Goal: Information Seeking & Learning: Find specific fact

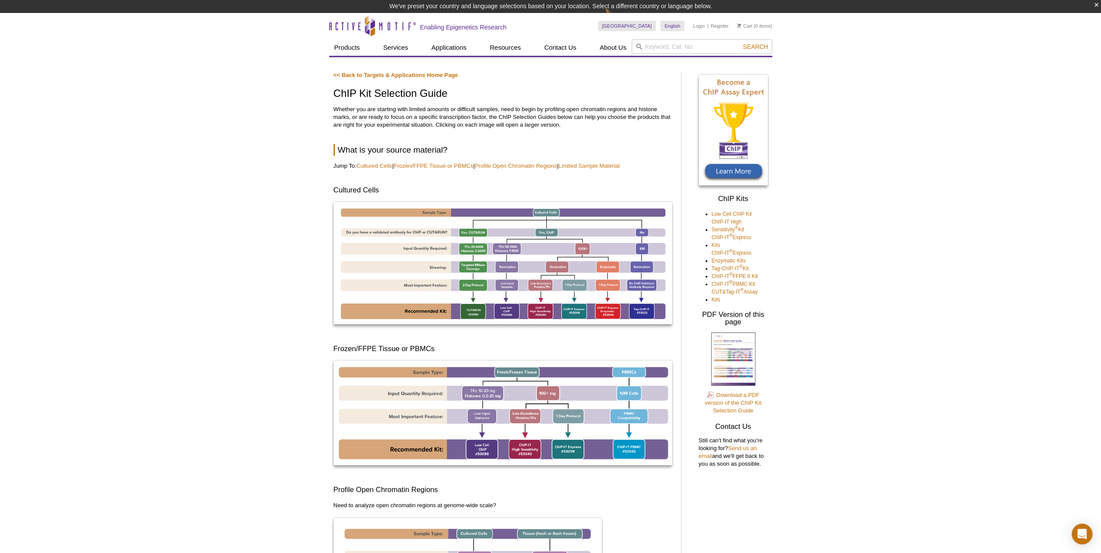
drag, startPoint x: 0, startPoint y: 0, endPoint x: 855, endPoint y: 122, distance: 864.0
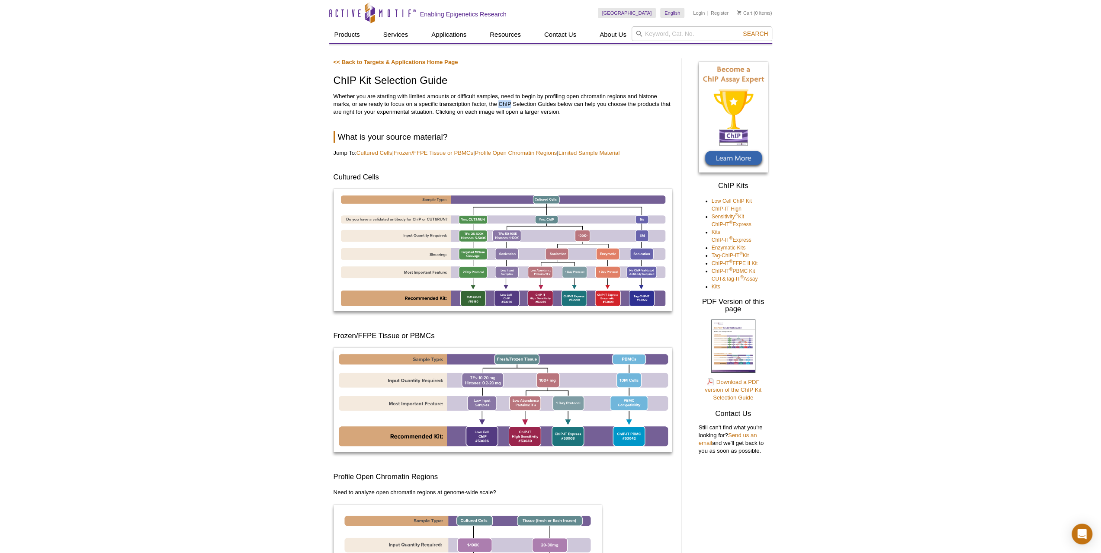
drag, startPoint x: 499, startPoint y: 103, endPoint x: 511, endPoint y: 105, distance: 11.7
click at [511, 105] on p "Whether you are starting with limited amounts or difficult samples, need to beg…" at bounding box center [502, 104] width 339 height 23
copy p "ChIP"
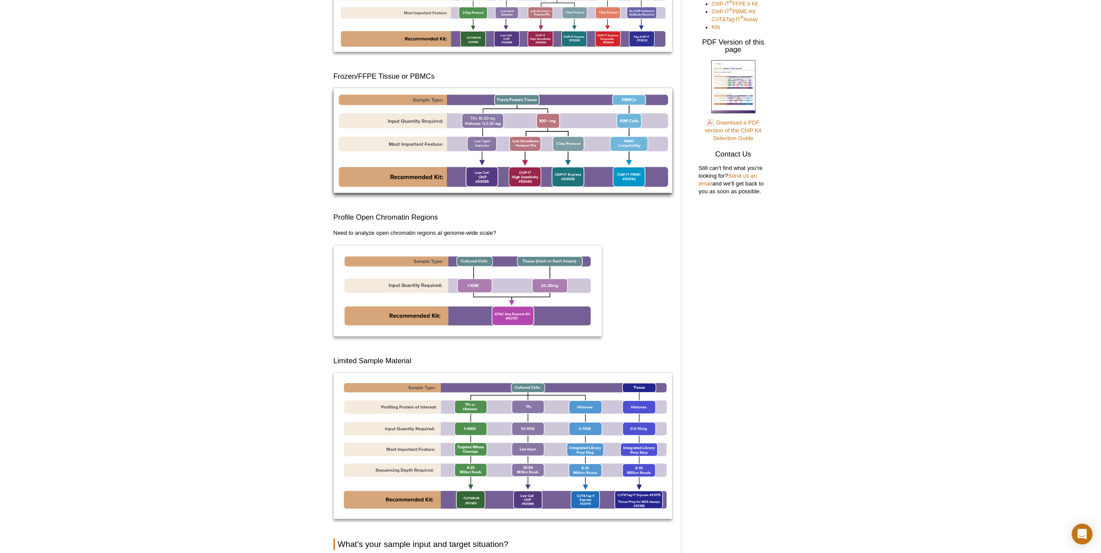
scroll to position [432, 0]
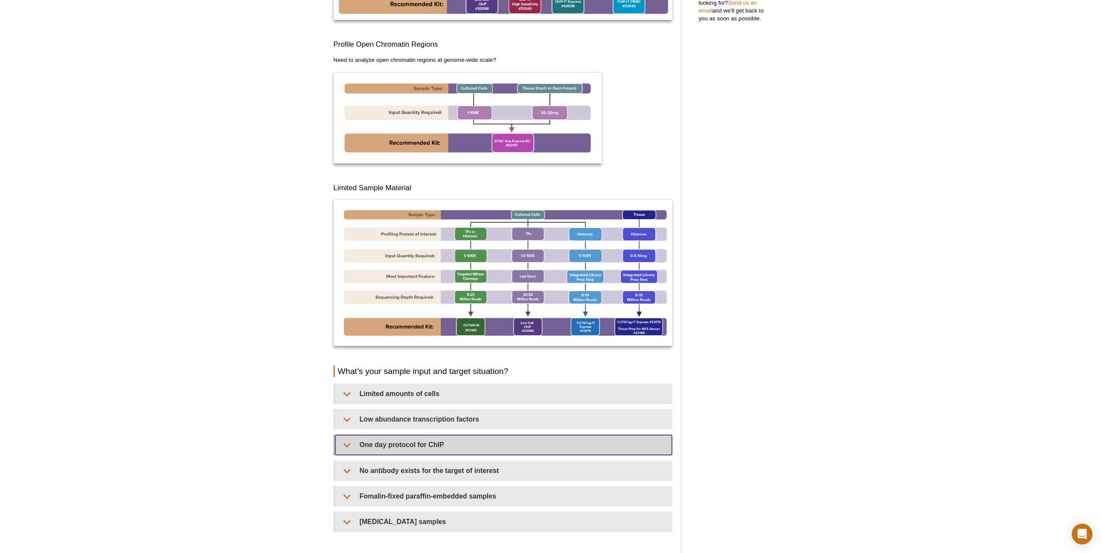
click at [401, 440] on summary "One day protocol for ChIP​​" at bounding box center [503, 444] width 336 height 19
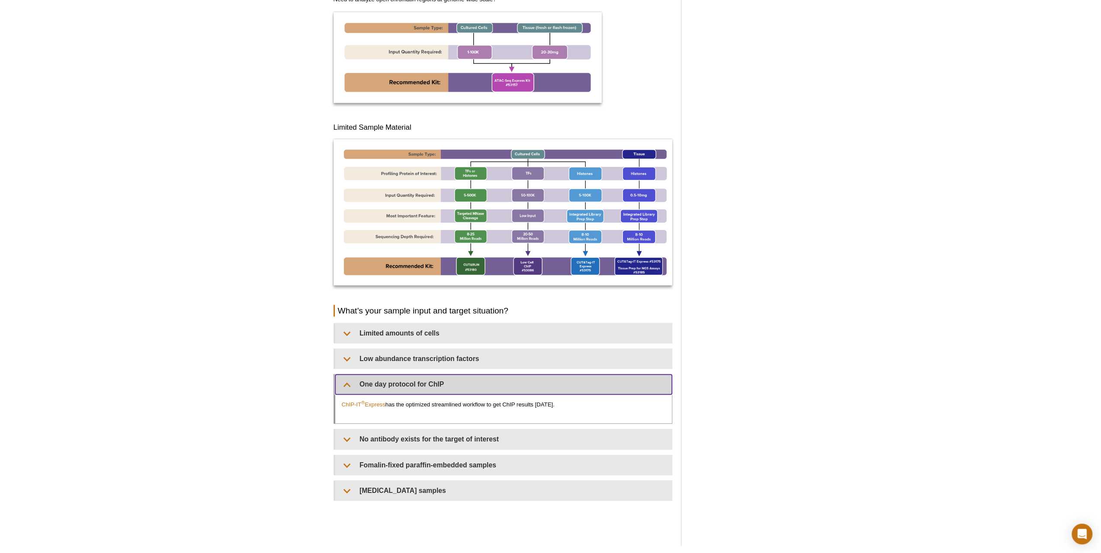
scroll to position [562, 0]
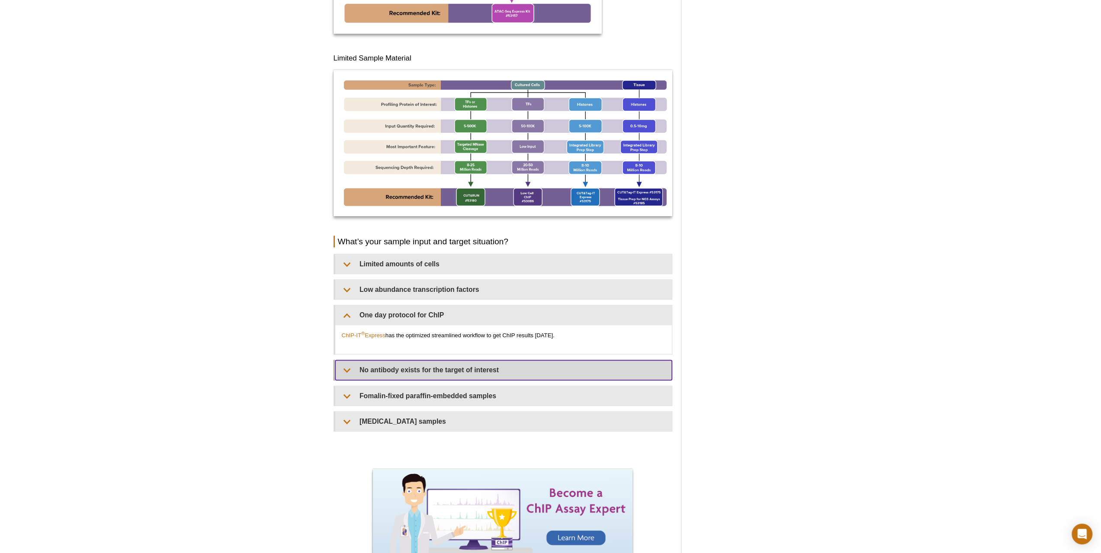
click at [347, 373] on summary "No antibody exists for the target of interest​​" at bounding box center [503, 369] width 336 height 19
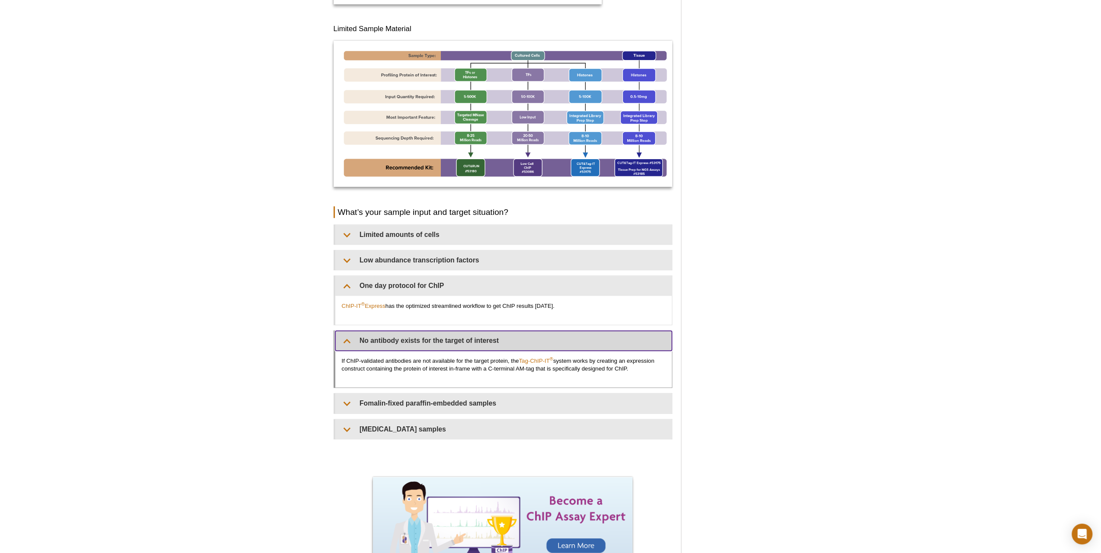
scroll to position [605, 0]
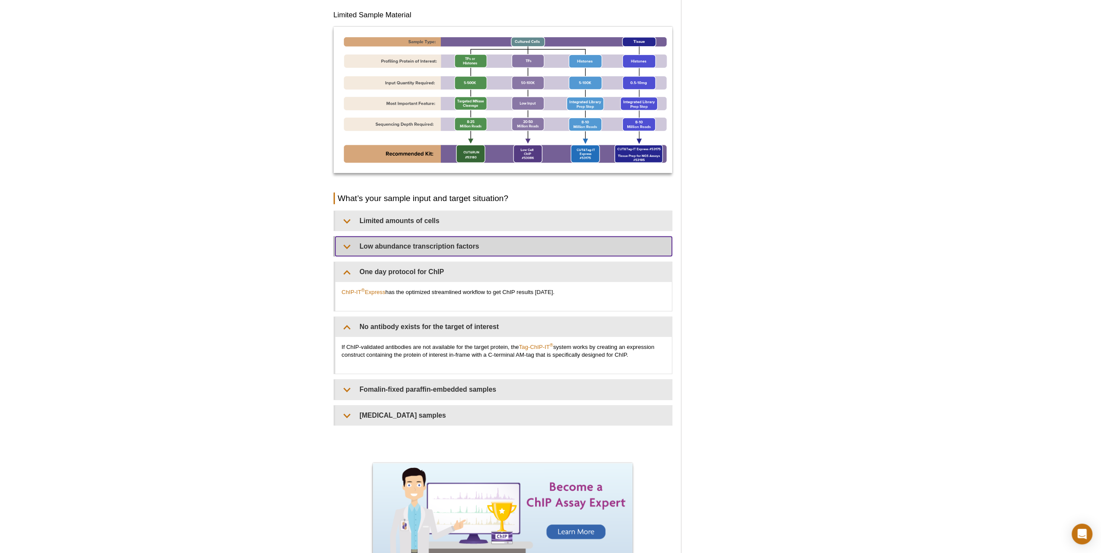
click at [349, 244] on summary "Low abundance transcription factors​" at bounding box center [503, 246] width 336 height 19
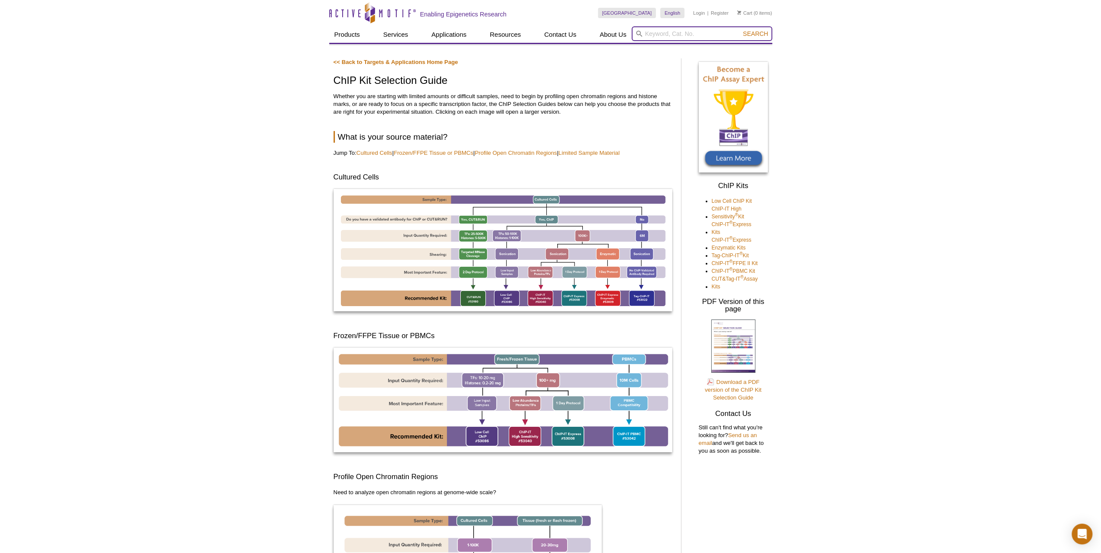
click at [698, 36] on input "search" at bounding box center [701, 33] width 141 height 15
type input "5340"
click at [740, 30] on button "Search" at bounding box center [755, 34] width 30 height 8
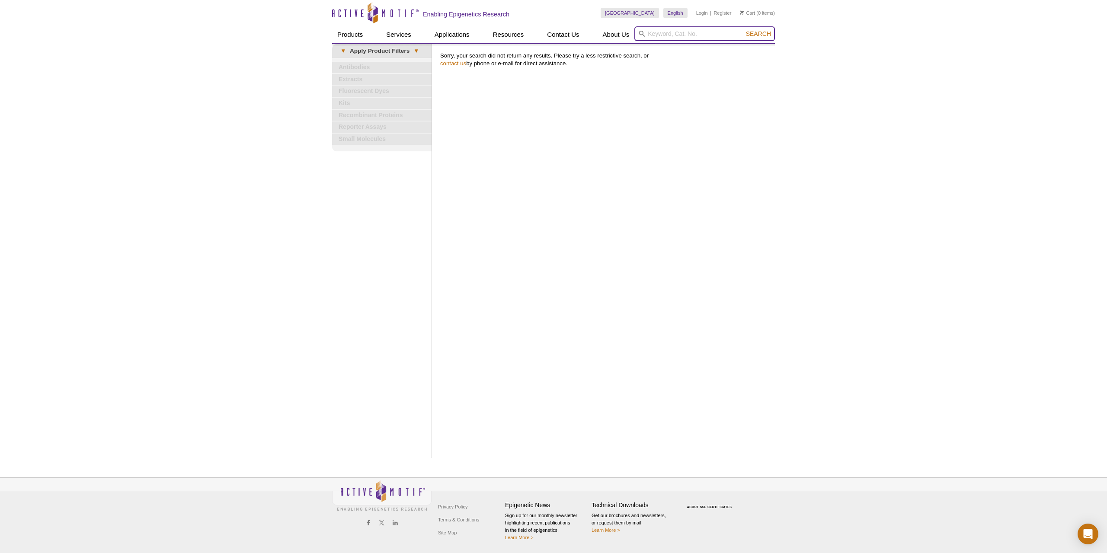
click at [664, 36] on input "search" at bounding box center [704, 33] width 141 height 15
type input "53040"
click at [725, 50] on div "Print Results Sorry, your search did not return any results. Please try a less …" at bounding box center [605, 251] width 339 height 414
click at [692, 46] on div "Print Results Sorry, your search did not return any results. Please try a less …" at bounding box center [605, 251] width 339 height 414
click at [686, 35] on input "53040" at bounding box center [704, 33] width 141 height 15
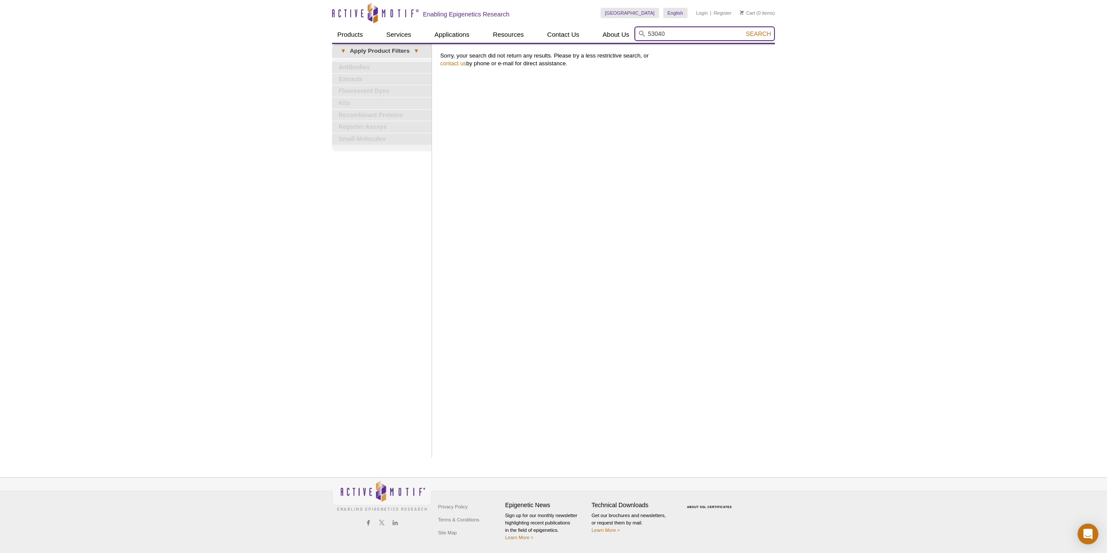
click at [743, 30] on button "Search" at bounding box center [758, 34] width 30 height 8
click at [765, 33] on span "Search" at bounding box center [758, 33] width 25 height 7
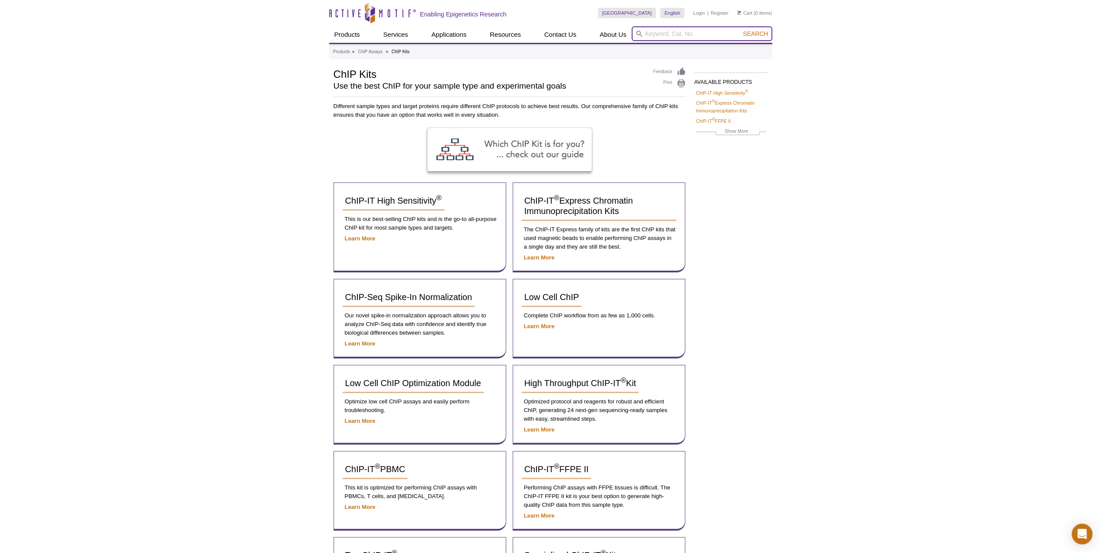
click at [649, 35] on input "search" at bounding box center [701, 33] width 141 height 15
click at [687, 47] on li "53040 – ChIP-IT High Sensitivity" at bounding box center [674, 48] width 85 height 12
type input "53040 – ChIP-IT High Sensitivity"
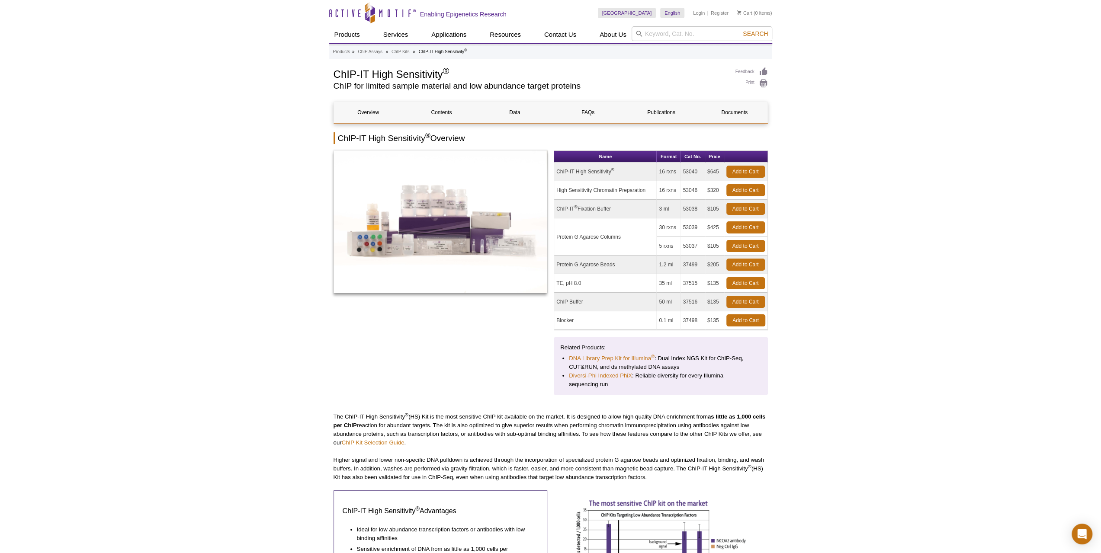
click at [595, 170] on td "ChIP-IT High Sensitivity ®" at bounding box center [605, 172] width 102 height 19
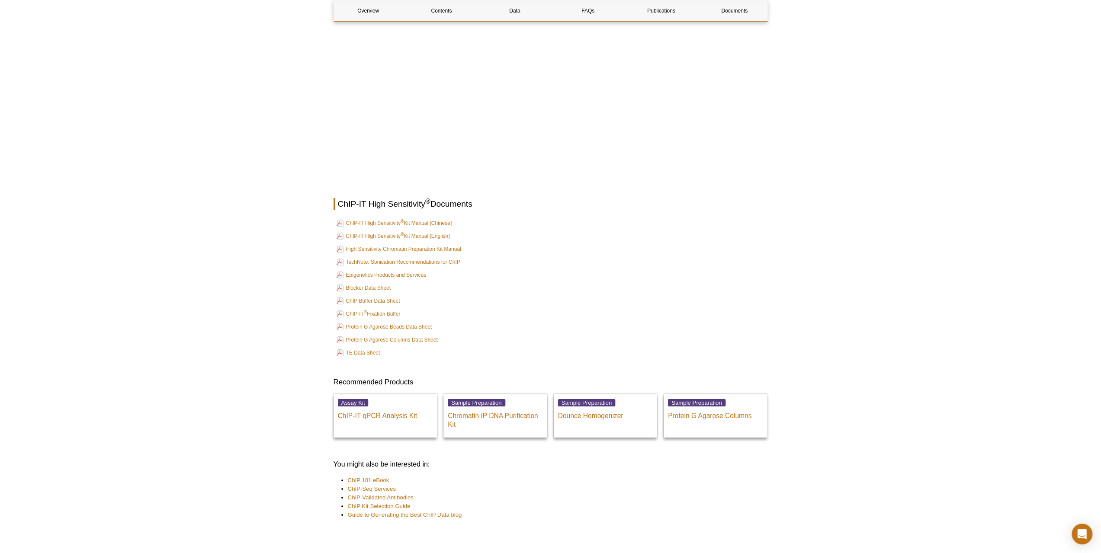
scroll to position [3101, 0]
